Goal: Transaction & Acquisition: Purchase product/service

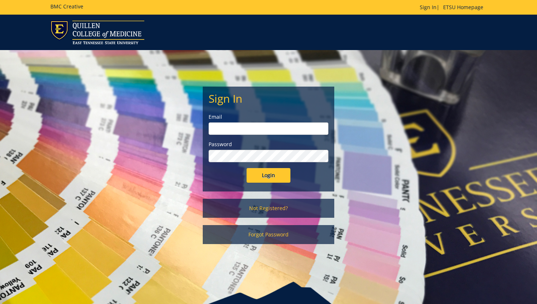
click at [299, 129] on input "email" at bounding box center [269, 128] width 120 height 12
type input "campbellmm@etsu.edu"
click at [282, 150] on div "Password" at bounding box center [269, 152] width 120 height 22
click at [247, 168] on input "Login" at bounding box center [269, 175] width 44 height 15
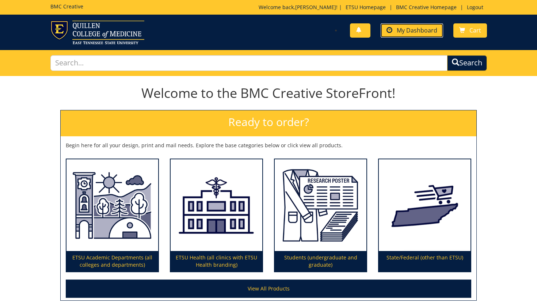
click at [424, 30] on span "My Dashboard" at bounding box center [417, 30] width 41 height 8
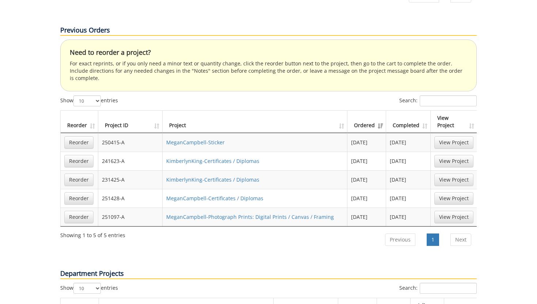
scroll to position [404, 0]
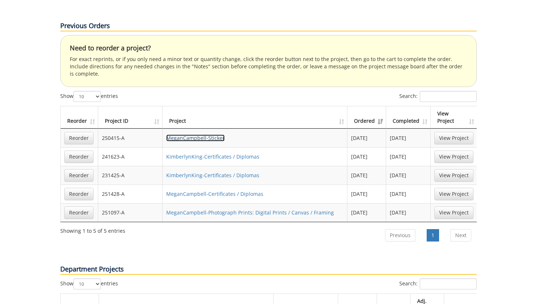
click at [200, 135] on link "MeganCampbell-Sticker" at bounding box center [195, 138] width 58 height 7
click at [71, 132] on link "Reorder" at bounding box center [78, 138] width 29 height 12
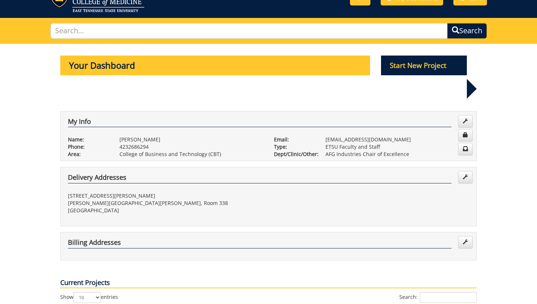
scroll to position [0, 0]
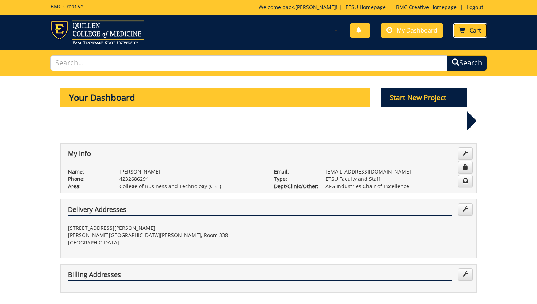
click at [463, 31] on span at bounding box center [463, 30] width 6 height 6
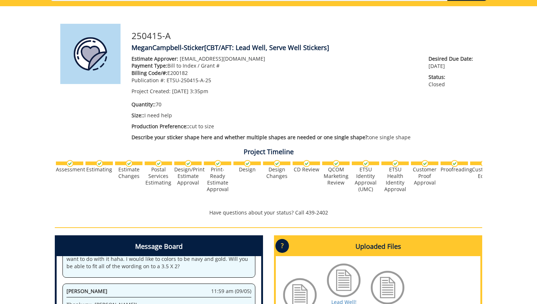
scroll to position [252, 0]
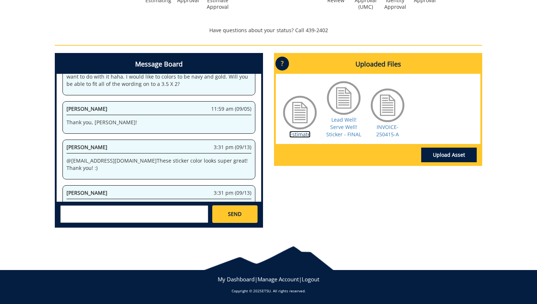
click at [298, 135] on link "Estimate" at bounding box center [300, 134] width 21 height 7
click at [386, 129] on link "INVOICE-250415-A" at bounding box center [388, 131] width 23 height 14
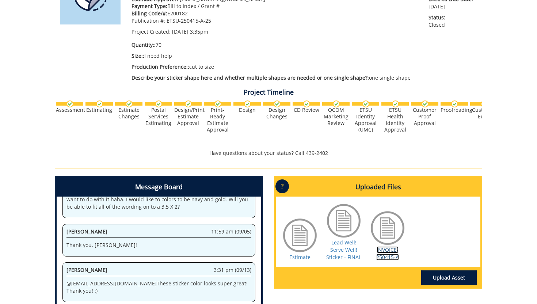
scroll to position [0, 0]
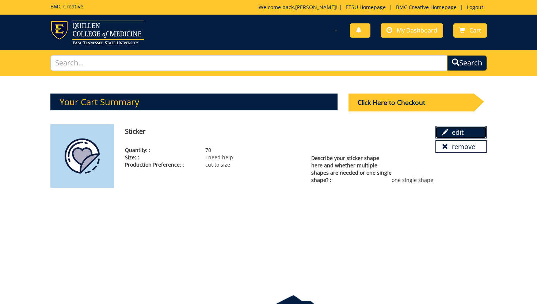
click at [460, 131] on link "edit" at bounding box center [461, 132] width 51 height 12
click at [454, 152] on link "remove" at bounding box center [461, 146] width 51 height 12
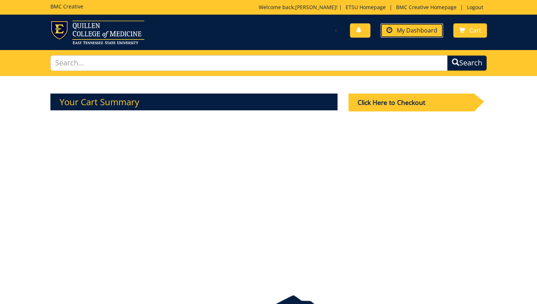
click at [390, 31] on span at bounding box center [390, 30] width 6 height 6
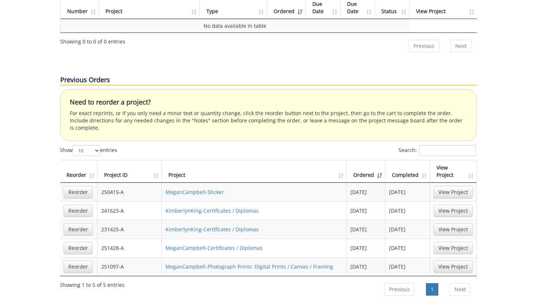
scroll to position [364, 0]
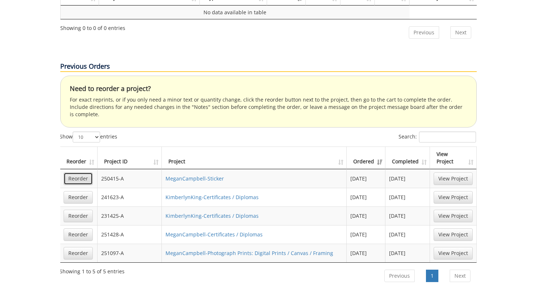
click at [74, 173] on link "Reorder" at bounding box center [78, 179] width 29 height 12
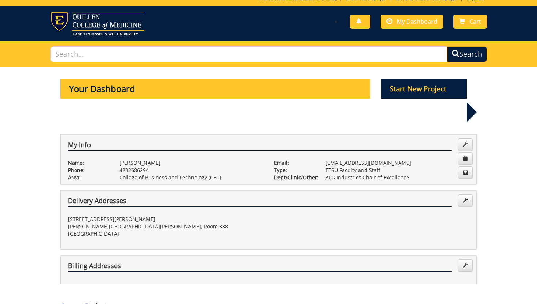
scroll to position [0, 0]
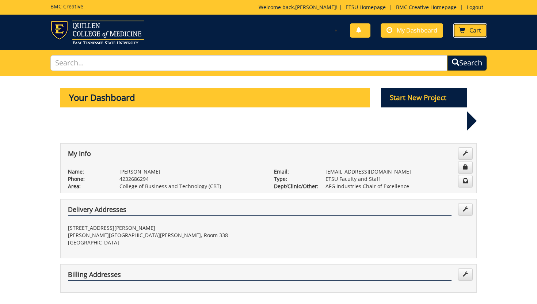
click at [471, 31] on span "Cart" at bounding box center [476, 30] width 12 height 8
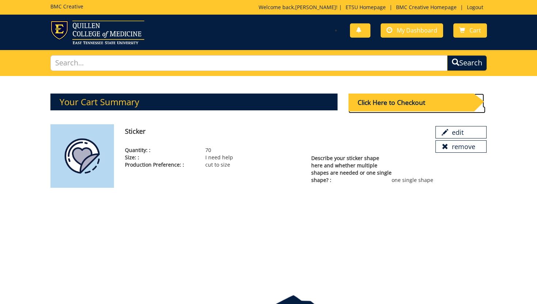
click at [398, 107] on div "Click Here to Checkout" at bounding box center [411, 103] width 125 height 18
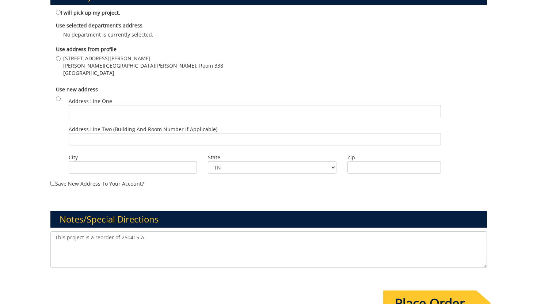
scroll to position [524, 0]
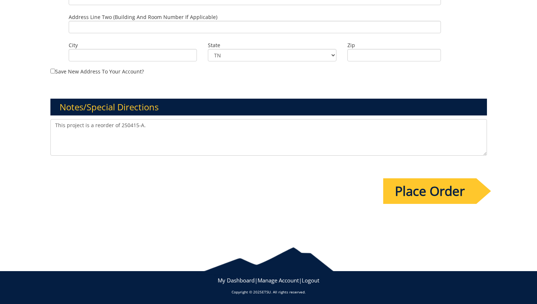
click at [200, 129] on textarea "This project is a reorder of 250415-A." at bounding box center [268, 137] width 437 height 37
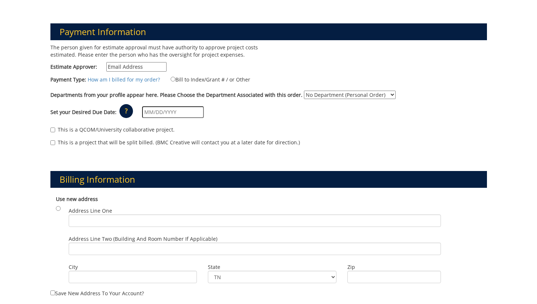
scroll to position [80, 0]
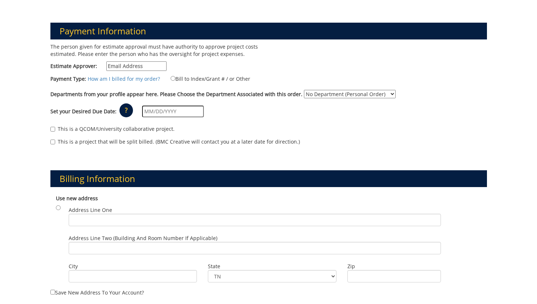
type textarea "This project is a reorder of 250415-A. Quantity is 50."
click at [123, 61] on input "Estimate Approver:" at bounding box center [136, 66] width 60 height 10
type input "[EMAIL_ADDRESS][DOMAIN_NAME]"
click at [258, 115] on div "Set your Desired Due Date: ? × How long will my project take to finish? : Pleas…" at bounding box center [269, 112] width 448 height 20
click at [171, 79] on input "Bill to Index/Grant # / or Other" at bounding box center [173, 78] width 5 height 5
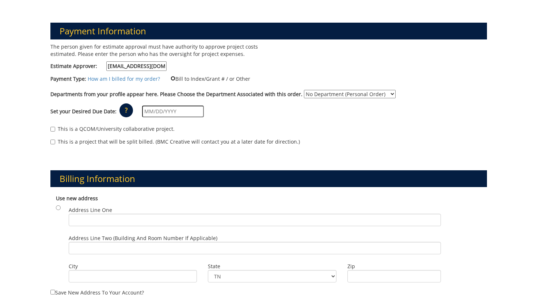
radio input "true"
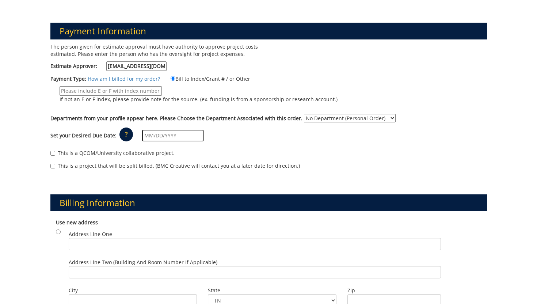
click at [117, 92] on input "If not an E or F index, please provide note for the source. (ex. funding is fro…" at bounding box center [111, 91] width 102 height 10
click at [61, 92] on input "70-50000-550309-720-74510-200-999-999-999" at bounding box center [111, 91] width 102 height 10
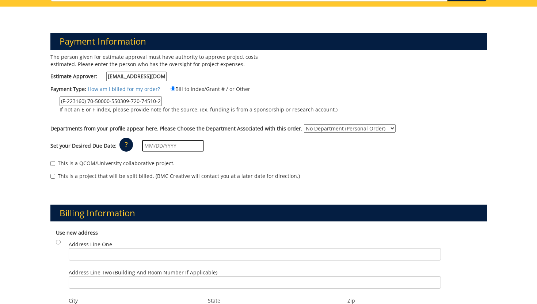
scroll to position [69, 0]
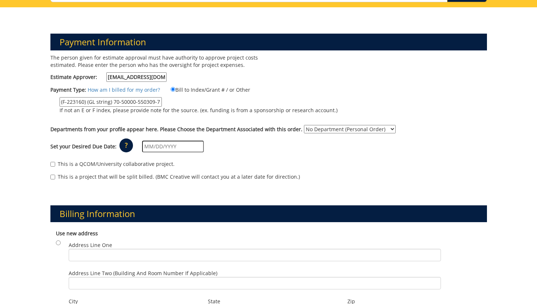
type input "(F-223160) (GL string) 70-50000-550309-720-74510-200-999-999-999"
click at [384, 129] on select "No Department (Personal Order) AFG Industries Chair of Excellence" at bounding box center [350, 129] width 92 height 8
select select "8"
click at [304, 125] on select "No Department (Personal Order) AFG Industries Chair of Excellence" at bounding box center [350, 129] width 92 height 8
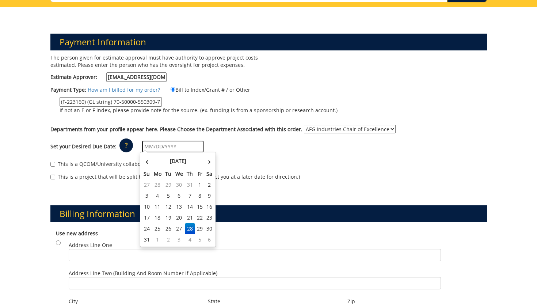
click at [178, 144] on input "text" at bounding box center [173, 147] width 62 height 12
click at [212, 242] on td "6" at bounding box center [210, 239] width 10 height 11
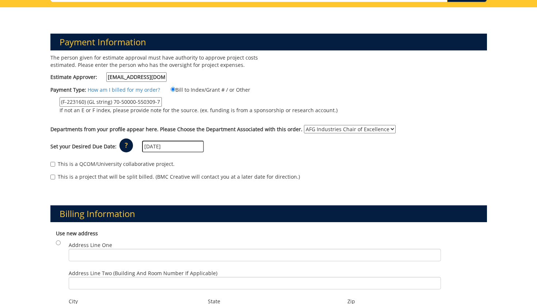
click at [180, 150] on input "09/06/2025" at bounding box center [173, 147] width 62 height 12
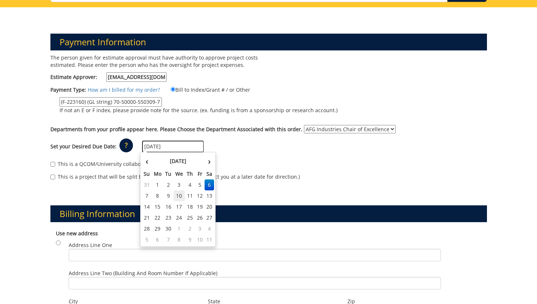
click at [179, 193] on td "10" at bounding box center [180, 195] width 12 height 11
type input "[DATE]"
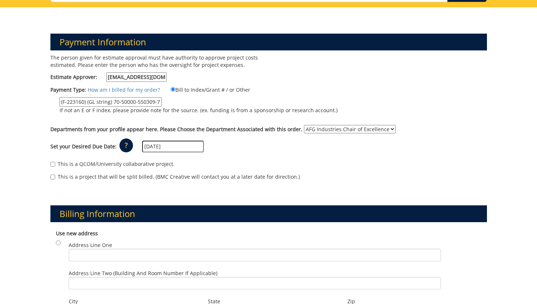
click at [239, 154] on div "Set your Desired Due Date: ? × How long will my project take to finish? : Pleas…" at bounding box center [269, 147] width 448 height 20
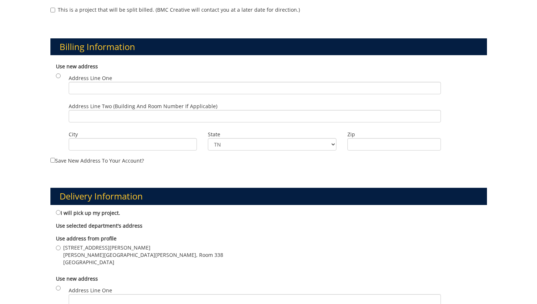
scroll to position [235, 0]
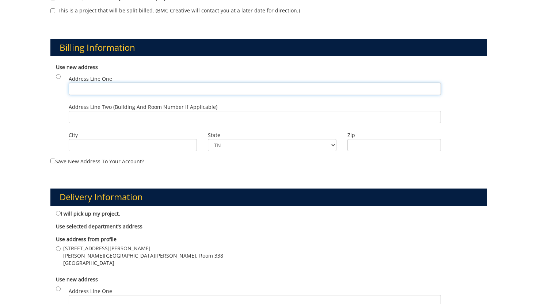
click at [121, 87] on input "Address Line One" at bounding box center [255, 89] width 373 height 12
type input "[STREET_ADDRESS][PERSON_NAME]"
click at [119, 115] on input "Address Line Two (Building and Room Number if applicable)" at bounding box center [255, 117] width 373 height 12
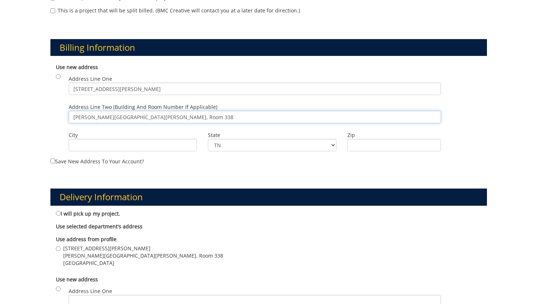
type input "Sam Wilson Hall, Room 338"
click at [107, 132] on label "City" at bounding box center [133, 135] width 129 height 7
click at [107, 139] on input "City" at bounding box center [133, 145] width 129 height 12
click at [103, 145] on input "City" at bounding box center [133, 145] width 129 height 12
type input "Johnson City"
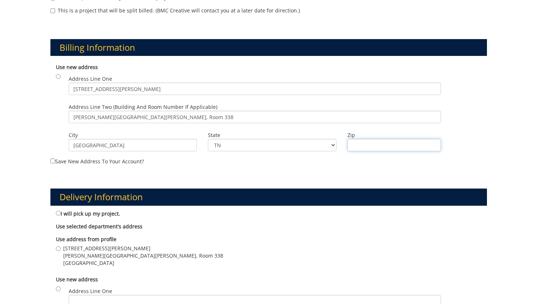
click at [391, 145] on input "Zip" at bounding box center [395, 145] width 94 height 12
type input "37614"
click at [203, 188] on div "Delivery Information I will pick up my project. Use selected department's addre…" at bounding box center [269, 277] width 448 height 212
click at [203, 173] on div "Delivery Information I will pick up my project. Use selected department's addre…" at bounding box center [269, 277] width 448 height 212
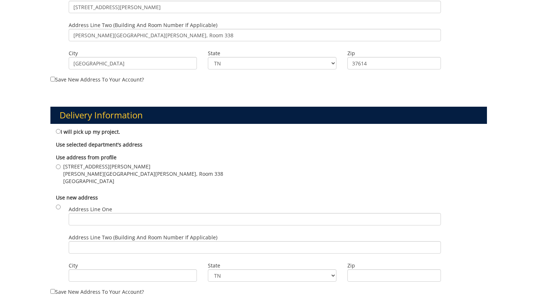
scroll to position [317, 0]
click at [59, 133] on input "I will pick up my project." at bounding box center [58, 131] width 5 height 5
radio input "true"
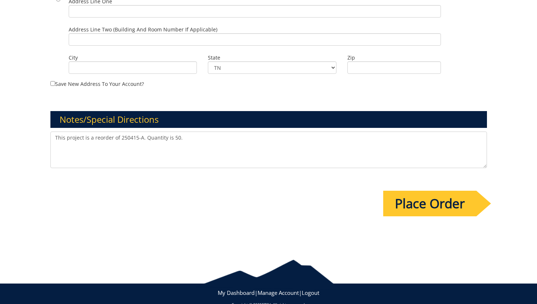
scroll to position [525, 0]
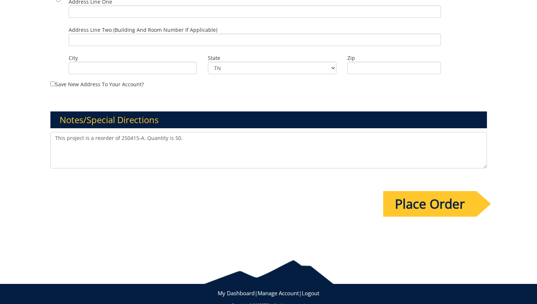
click at [420, 202] on input "Place Order" at bounding box center [430, 204] width 93 height 26
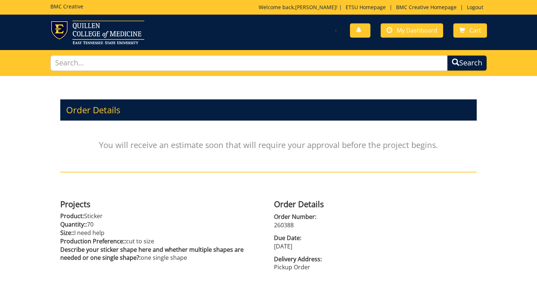
scroll to position [46, 0]
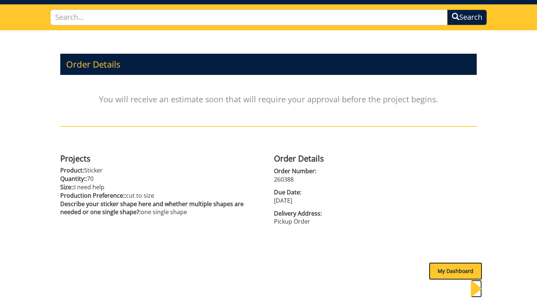
click at [443, 274] on div "My Dashboard" at bounding box center [455, 272] width 53 height 18
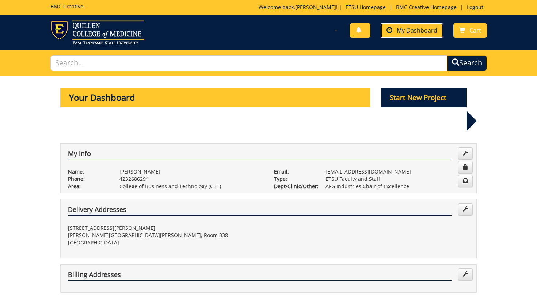
click at [397, 28] on link "My Dashboard" at bounding box center [412, 30] width 63 height 14
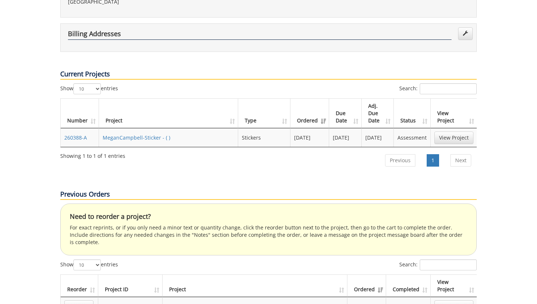
scroll to position [235, 0]
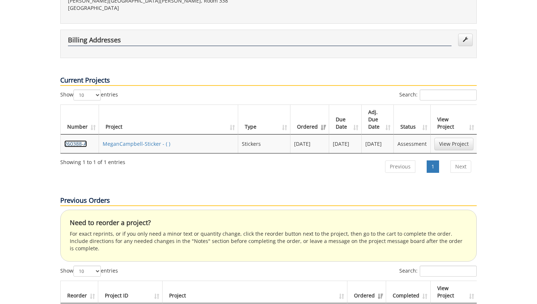
click at [84, 140] on link "260388-A" at bounding box center [75, 143] width 23 height 7
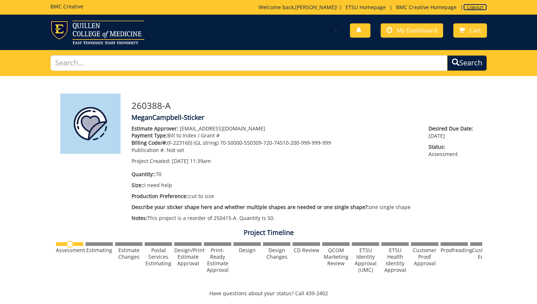
click at [471, 8] on link "Logout" at bounding box center [476, 7] width 24 height 7
